Goal: Information Seeking & Learning: Learn about a topic

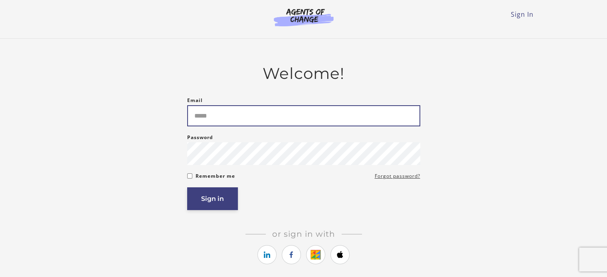
type input "**********"
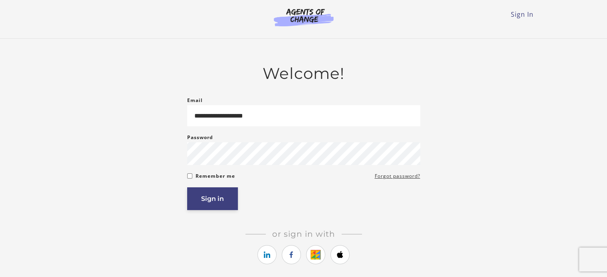
click at [209, 202] on button "Sign in" at bounding box center [212, 198] width 51 height 23
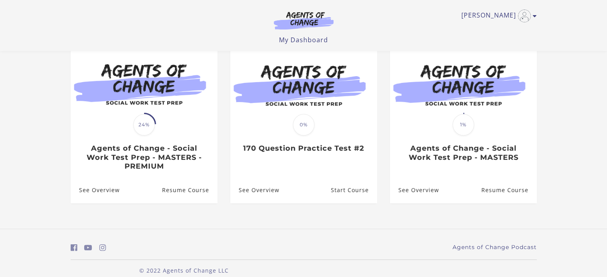
scroll to position [79, 0]
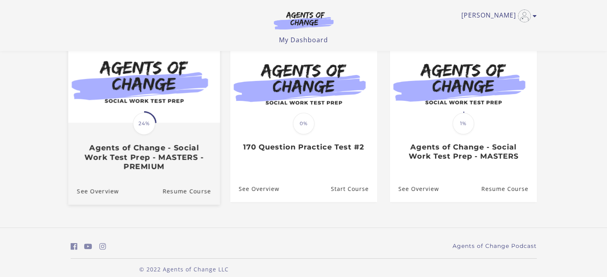
click at [144, 164] on h3 "Agents of Change - Social Work Test Prep - MASTERS - PREMIUM" at bounding box center [144, 158] width 134 height 28
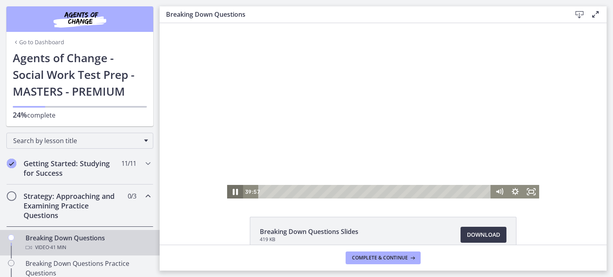
click at [232, 191] on icon "Pause" at bounding box center [234, 192] width 19 height 16
click at [229, 189] on icon "Play Video" at bounding box center [235, 192] width 16 height 14
click at [232, 189] on icon "Pause" at bounding box center [234, 192] width 19 height 16
click at [233, 189] on icon "Play Video" at bounding box center [235, 192] width 4 height 6
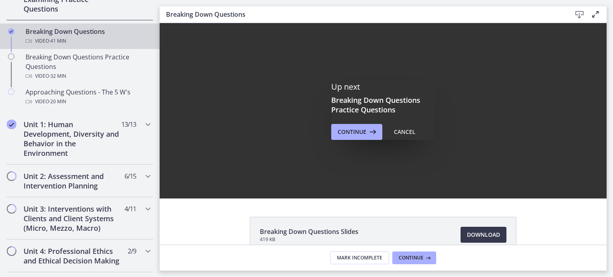
scroll to position [211, 0]
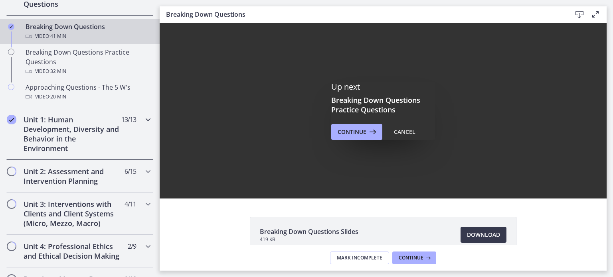
click at [143, 119] on icon "Chapters" at bounding box center [148, 120] width 10 height 10
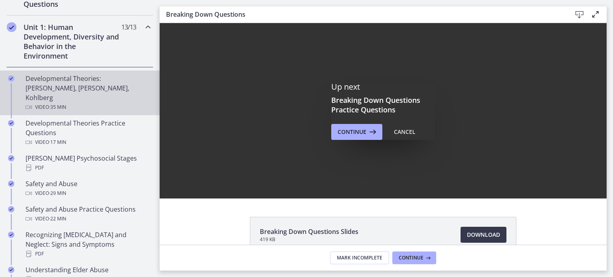
click at [113, 91] on div "Developmental Theories: [PERSON_NAME], [PERSON_NAME], Kohlberg Video · 35 min" at bounding box center [88, 93] width 124 height 38
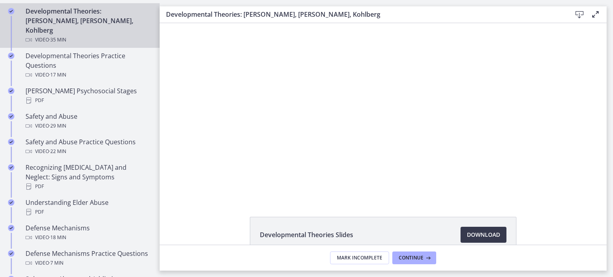
scroll to position [279, 0]
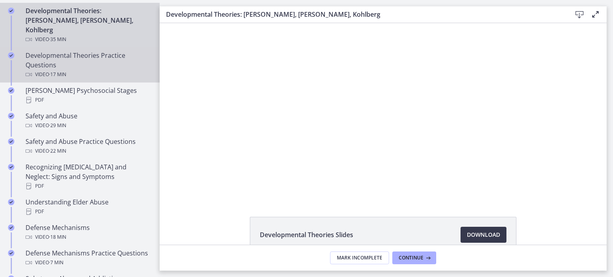
click at [82, 51] on div "Developmental Theories Practice Questions Video · 17 min" at bounding box center [88, 65] width 124 height 29
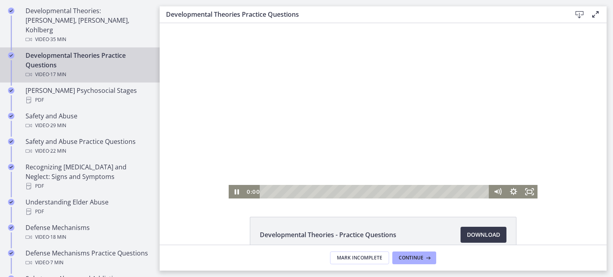
drag, startPoint x: 410, startPoint y: 189, endPoint x: 189, endPoint y: 203, distance: 221.8
click at [189, 199] on html "Click for sound @keyframes VOLUME_SMALL_WAVE_FLASH { 0% { opacity: 0; } 33% { o…" at bounding box center [383, 111] width 447 height 176
click at [527, 191] on icon "Fullscreen" at bounding box center [529, 192] width 19 height 16
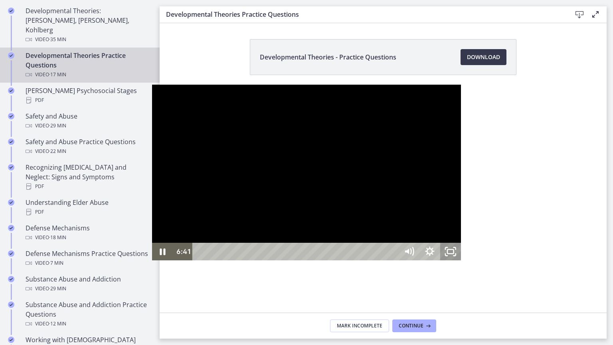
click at [461, 260] on icon "Unfullscreen" at bounding box center [450, 252] width 21 height 18
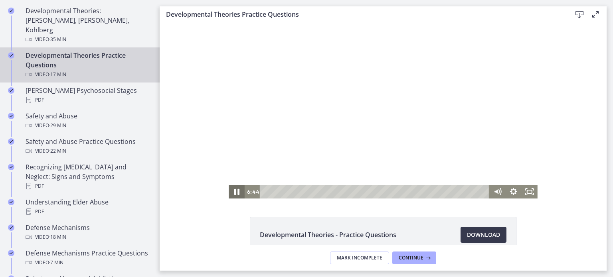
click at [235, 191] on icon "Pause" at bounding box center [236, 192] width 5 height 6
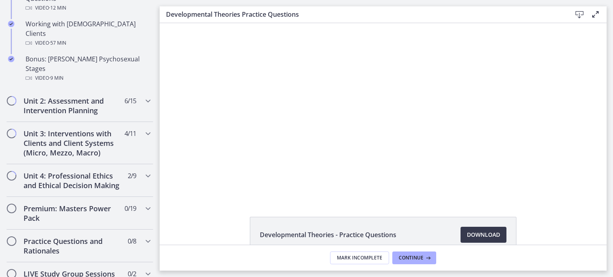
scroll to position [596, 0]
click at [143, 95] on icon "Chapters" at bounding box center [148, 100] width 10 height 10
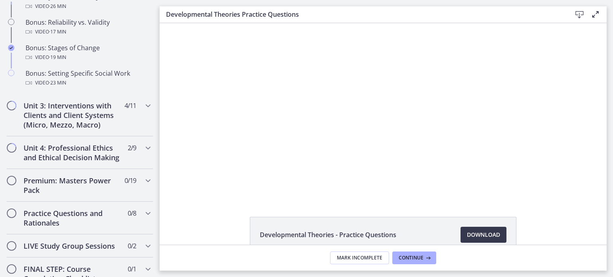
scroll to position [710, 0]
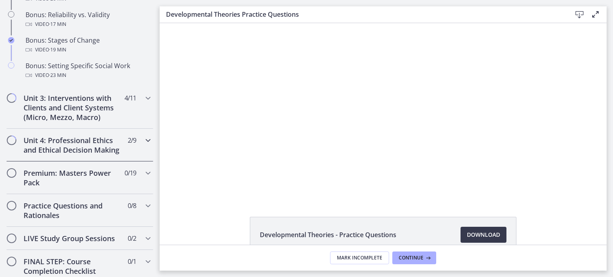
click at [143, 145] on icon "Chapters" at bounding box center [148, 141] width 10 height 10
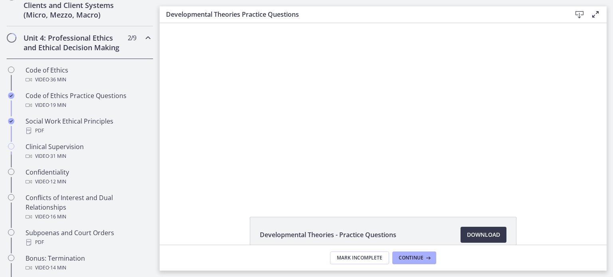
scroll to position [325, 0]
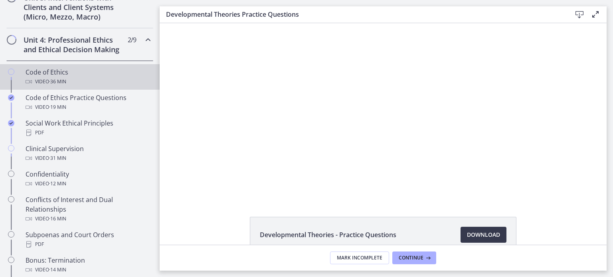
click at [69, 87] on div "Video · 36 min" at bounding box center [88, 82] width 124 height 10
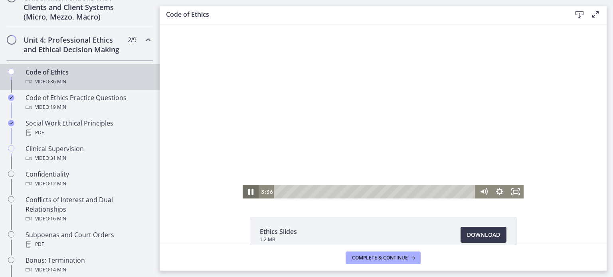
click at [247, 190] on icon "Pause" at bounding box center [250, 192] width 19 height 16
click at [249, 190] on icon "Play Video" at bounding box center [251, 192] width 5 height 7
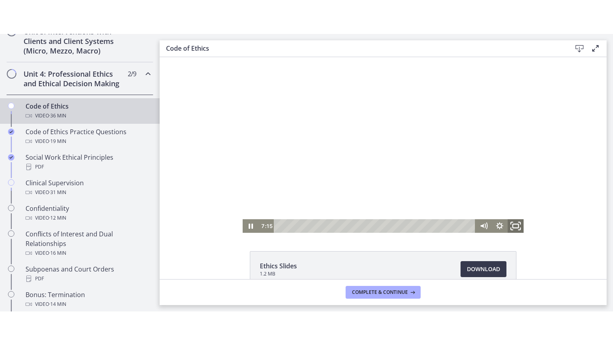
click at [509, 226] on icon "Fullscreen" at bounding box center [515, 225] width 19 height 16
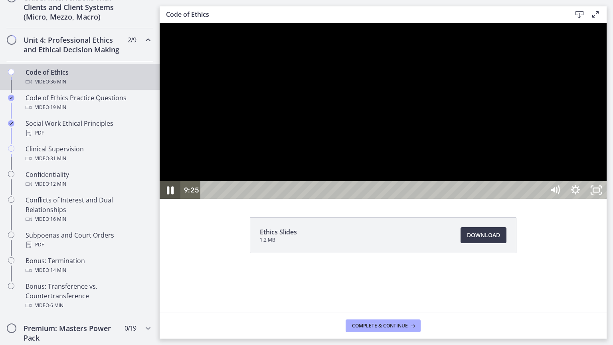
click at [166, 201] on icon "Pause" at bounding box center [170, 190] width 25 height 21
click at [170, 194] on icon "Play Video" at bounding box center [171, 189] width 6 height 9
click at [169, 199] on icon "Pause" at bounding box center [170, 190] width 21 height 18
click at [169, 194] on icon "Play Video" at bounding box center [171, 189] width 6 height 9
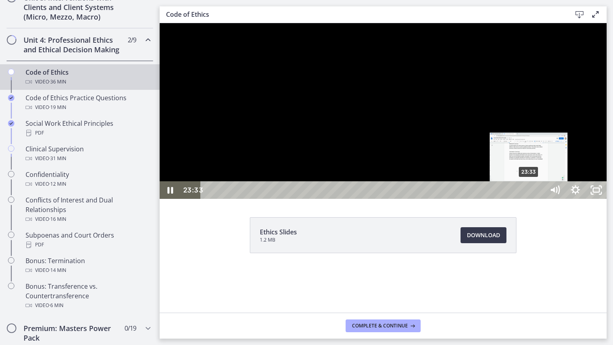
drag, startPoint x: 523, startPoint y: 360, endPoint x: 529, endPoint y: 359, distance: 5.6
click at [529, 193] on div "Playbar" at bounding box center [528, 190] width 6 height 6
drag, startPoint x: 529, startPoint y: 359, endPoint x: 537, endPoint y: 359, distance: 7.6
click at [537, 193] on div "Playbar" at bounding box center [536, 190] width 6 height 6
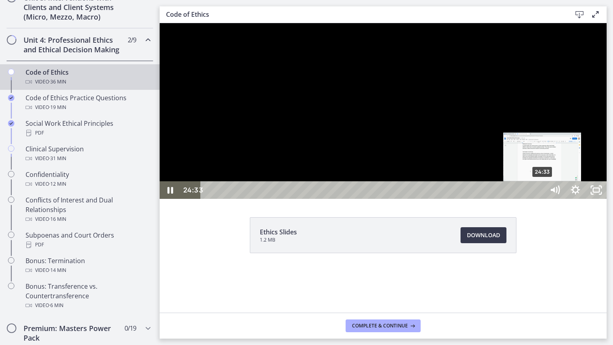
drag, startPoint x: 537, startPoint y: 359, endPoint x: 546, endPoint y: 358, distance: 9.6
click at [545, 193] on div "Playbar" at bounding box center [542, 190] width 6 height 6
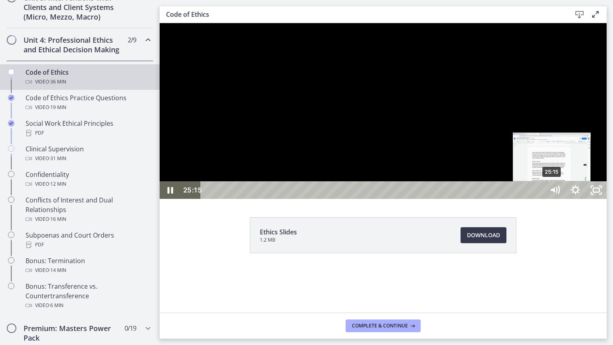
drag, startPoint x: 546, startPoint y: 358, endPoint x: 555, endPoint y: 357, distance: 8.9
click at [554, 193] on div "Playbar" at bounding box center [551, 190] width 6 height 6
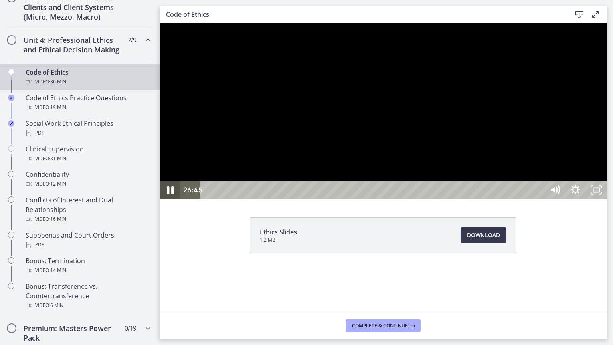
click at [171, 201] on icon "Pause" at bounding box center [170, 190] width 25 height 21
click at [171, 193] on icon "Play Video" at bounding box center [170, 189] width 5 height 7
click at [171, 201] on icon "Pause" at bounding box center [170, 190] width 25 height 21
click at [171, 193] on icon "Play Video" at bounding box center [170, 189] width 5 height 7
drag, startPoint x: 622, startPoint y: 358, endPoint x: 633, endPoint y: 359, distance: 11.2
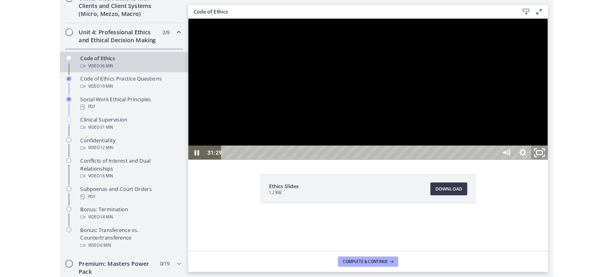
click at [612, 187] on rect "Unfullscreen" at bounding box center [625, 185] width 8 height 5
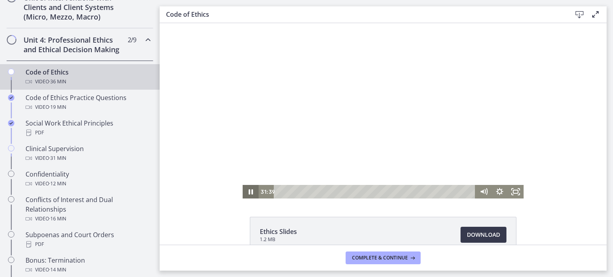
click at [249, 191] on icon "Pause" at bounding box center [251, 191] width 4 height 5
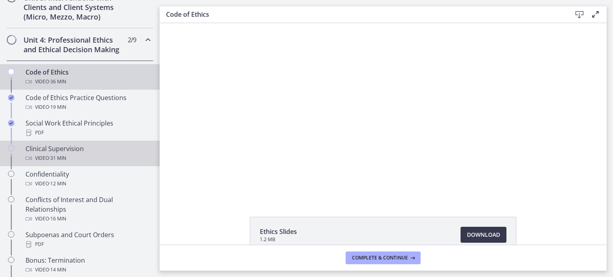
click at [63, 163] on span "· 31 min" at bounding box center [57, 159] width 17 height 10
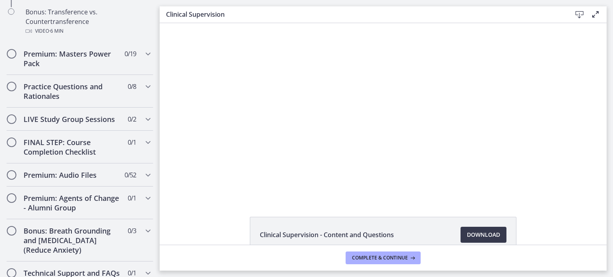
scroll to position [608, 0]
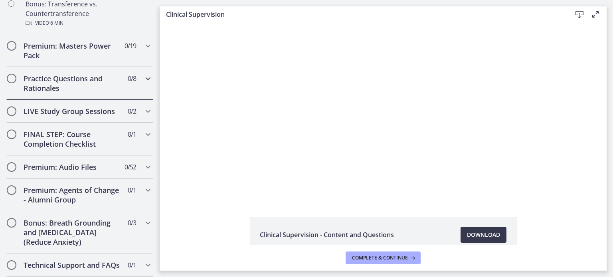
click at [143, 83] on icon "Chapters" at bounding box center [148, 79] width 10 height 10
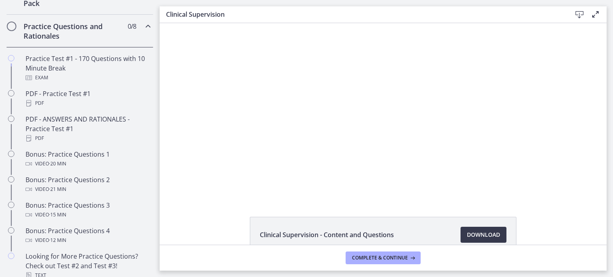
scroll to position [400, 0]
